Goal: Task Accomplishment & Management: Use online tool/utility

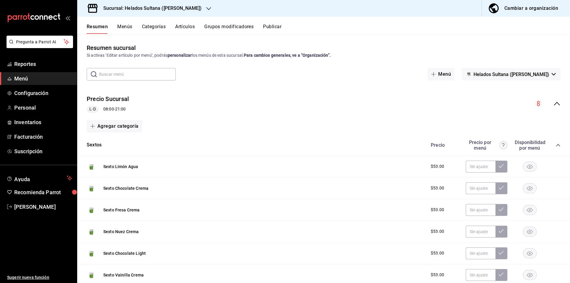
click at [263, 28] on div "Resumen Menús Categorías Artículos Grupos modificadores Publicar" at bounding box center [328, 29] width 483 height 10
click at [263, 27] on div "Resumen Menús Categorías Artículos Grupos modificadores Publicar" at bounding box center [328, 29] width 483 height 10
click at [269, 27] on button "Publicar" at bounding box center [272, 29] width 18 height 10
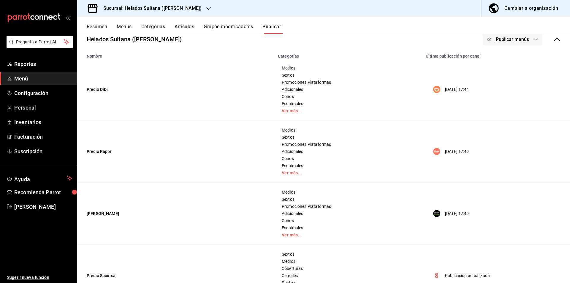
scroll to position [14, 0]
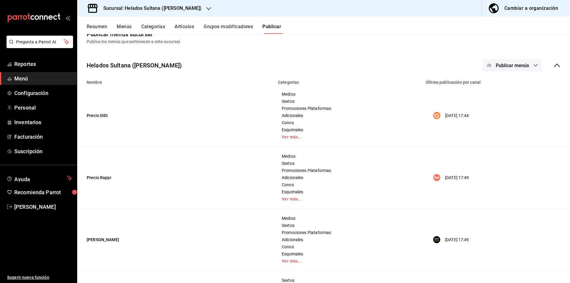
click at [528, 68] on button "Publicar menús" at bounding box center [511, 65] width 59 height 12
click at [514, 85] on span "DiDi Food" at bounding box center [516, 85] width 28 height 6
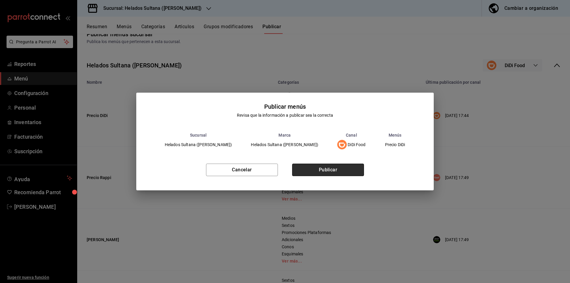
click at [326, 169] on button "Publicar" at bounding box center [328, 169] width 72 height 12
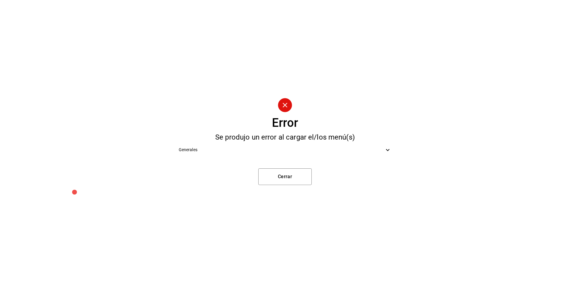
click at [237, 152] on span "Generales" at bounding box center [282, 150] width 206 height 6
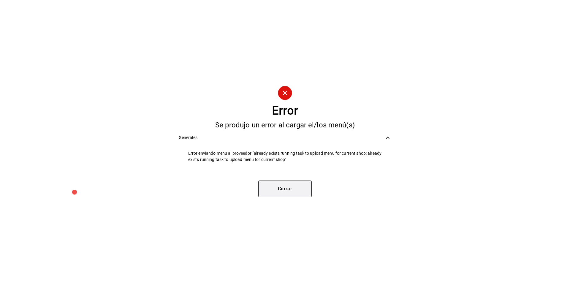
click at [283, 190] on button "Cerrar" at bounding box center [284, 188] width 53 height 17
